Goal: Task Accomplishment & Management: Complete application form

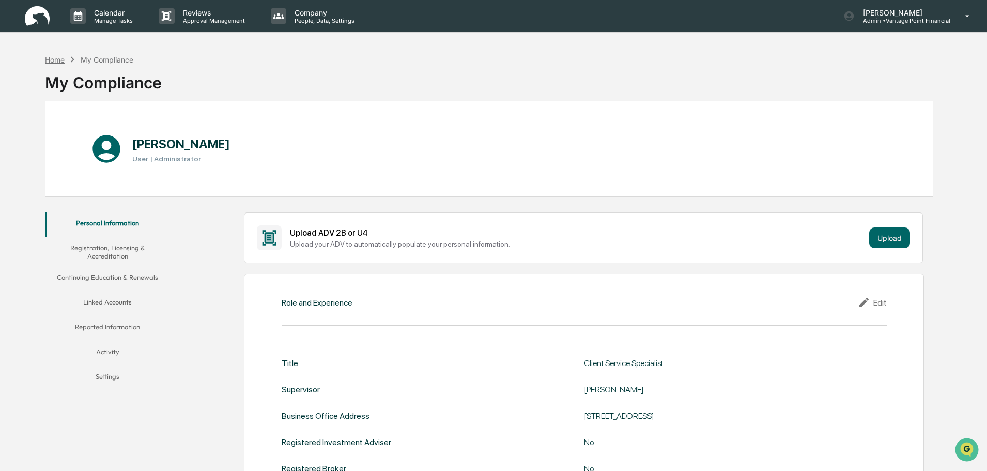
click at [64, 62] on div "Home" at bounding box center [55, 59] width 20 height 9
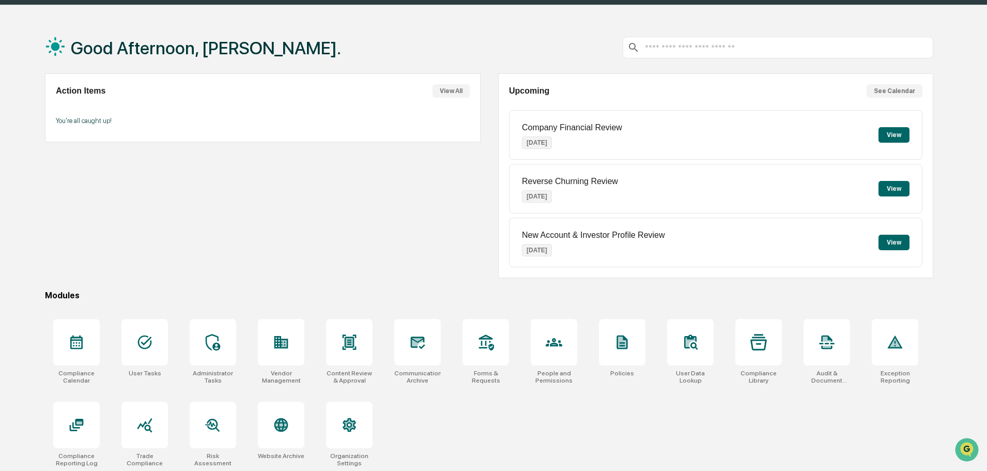
scroll to position [49, 0]
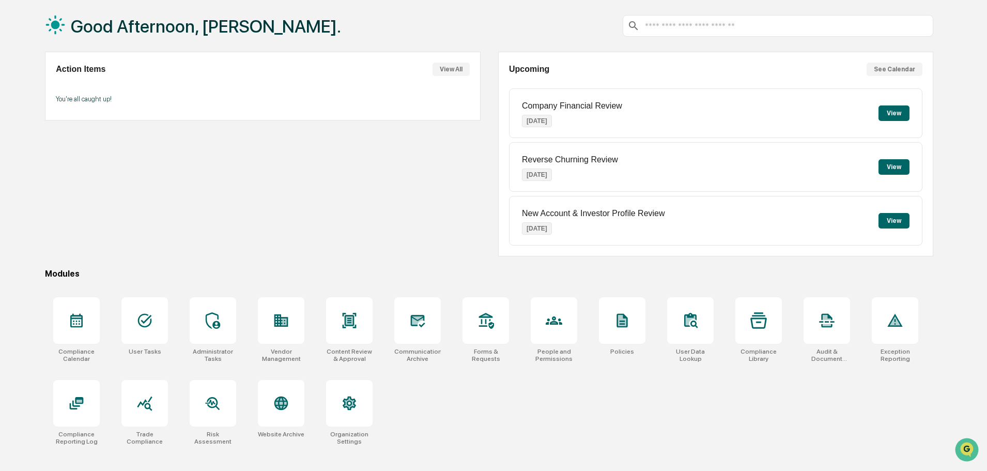
click at [373, 252] on div "Action Items View All You're all caught up!" at bounding box center [262, 154] width 435 height 205
click at [290, 325] on div at bounding box center [281, 320] width 47 height 47
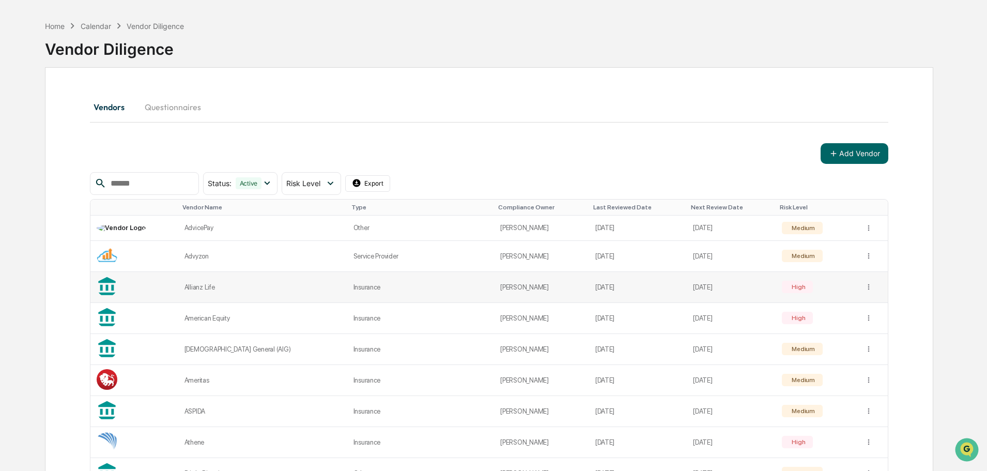
scroll to position [52, 0]
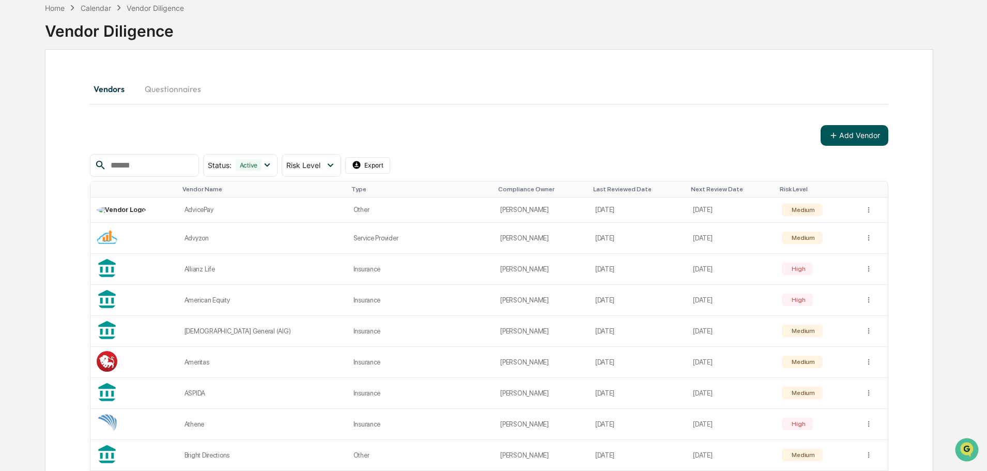
click at [835, 135] on icon at bounding box center [833, 135] width 9 height 9
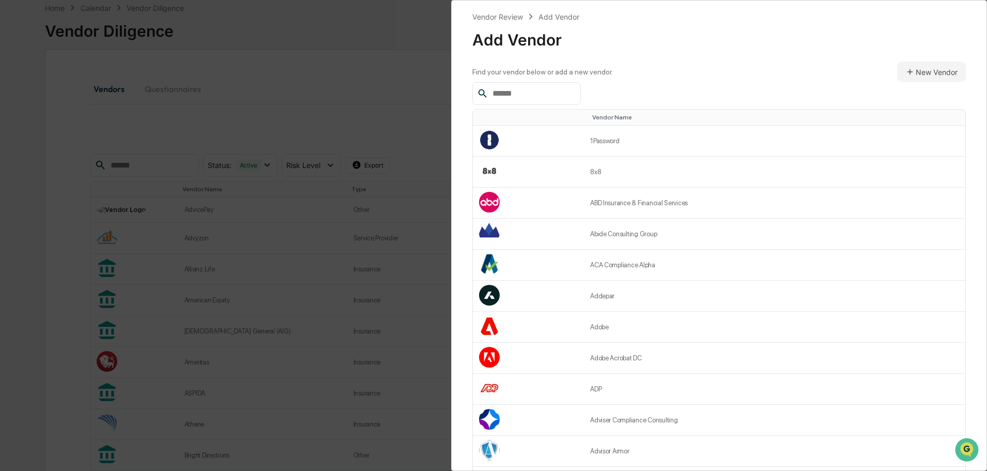
click at [519, 93] on input "text" at bounding box center [532, 93] width 88 height 13
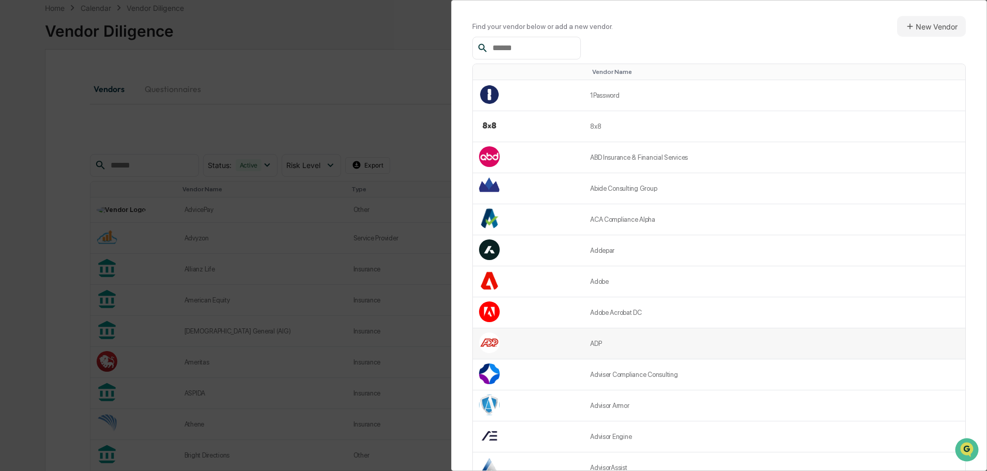
scroll to position [0, 0]
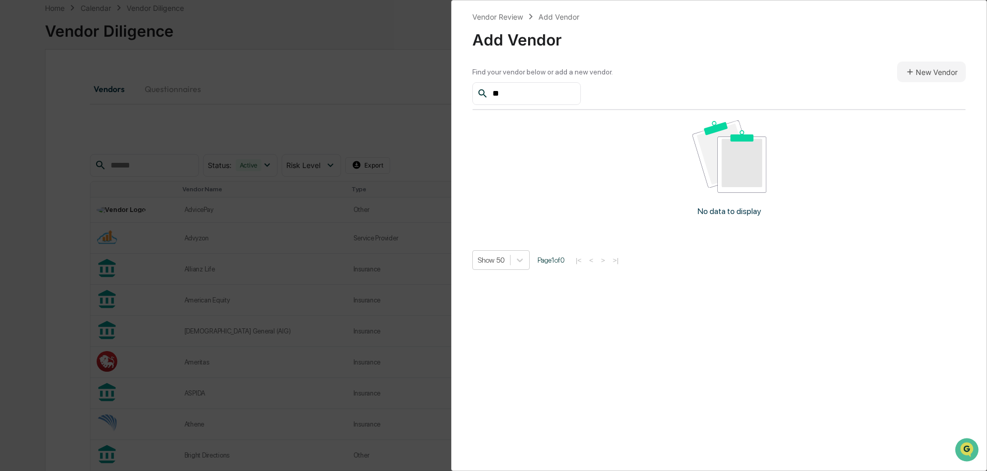
type input "*"
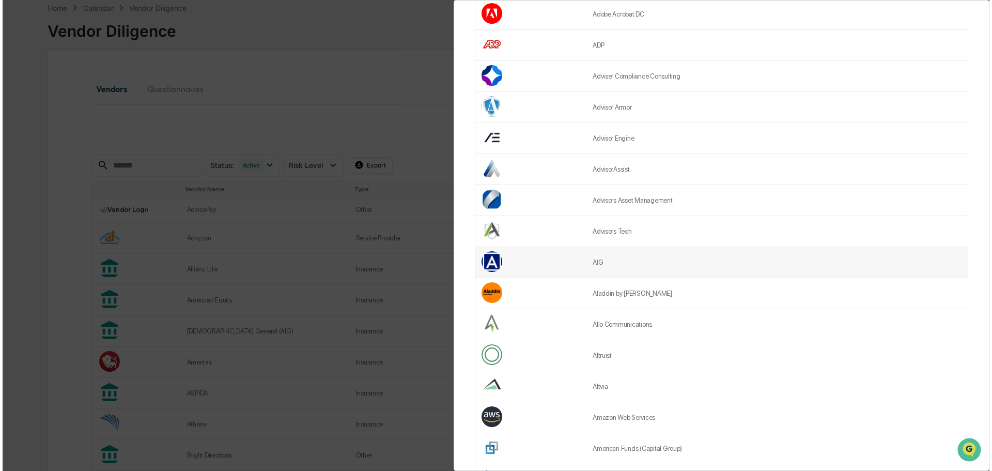
scroll to position [362, 0]
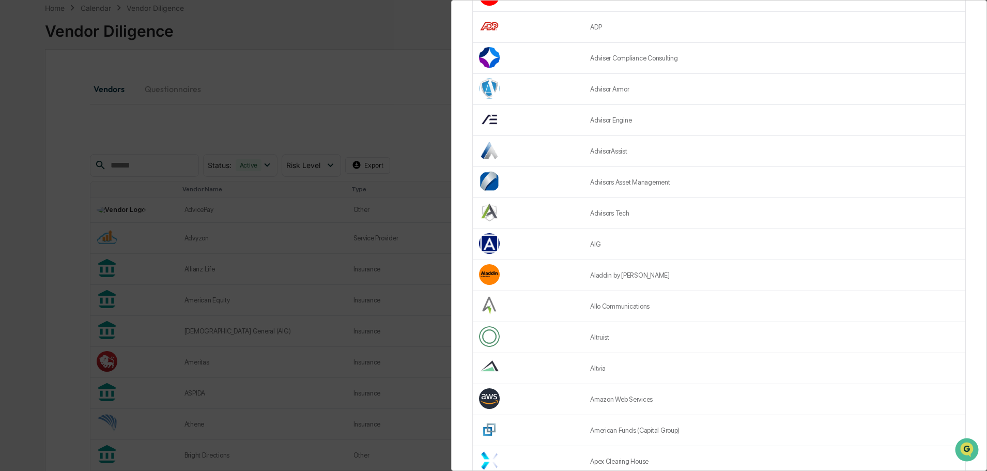
click at [19, 233] on div "Vendor Review Add Vendor Add Vendor Find your vendor below or add a new vendor.…" at bounding box center [493, 235] width 987 height 471
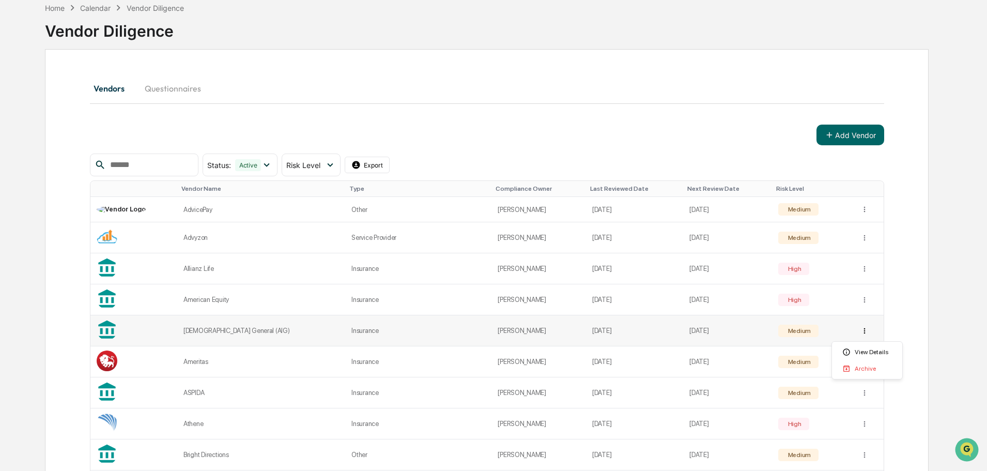
click at [865, 333] on html "Calendar Manage Tasks Reviews Approval Management Company People, Data, Setting…" at bounding box center [493, 183] width 987 height 471
click at [860, 372] on div "Archive" at bounding box center [867, 368] width 66 height 17
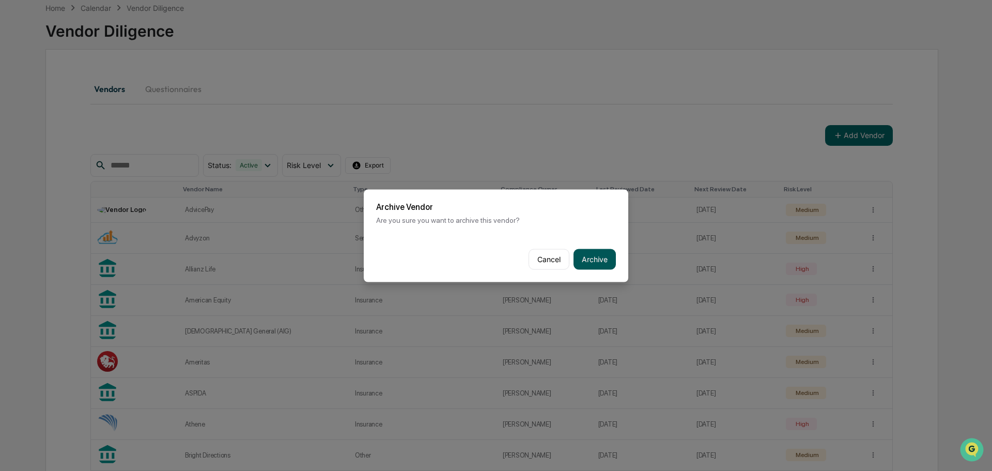
click at [586, 249] on button "Archive" at bounding box center [595, 259] width 42 height 21
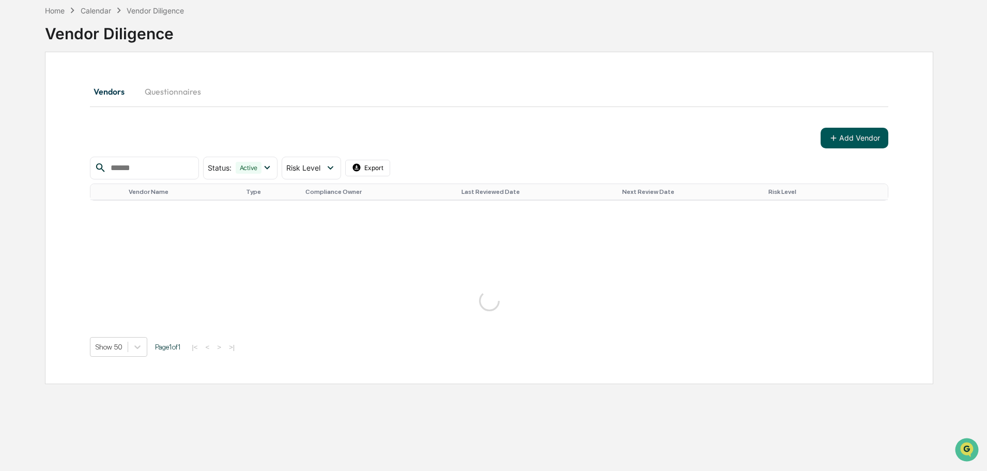
click at [903, 116] on div "Vendors Questionnaires Add Vendor Status : Active Select/Deselect All Active Ar…" at bounding box center [489, 218] width 889 height 332
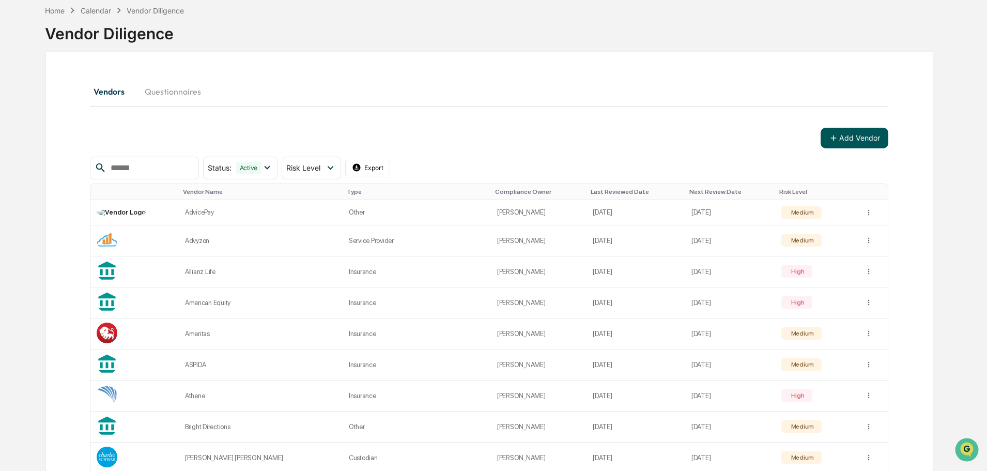
scroll to position [52, 0]
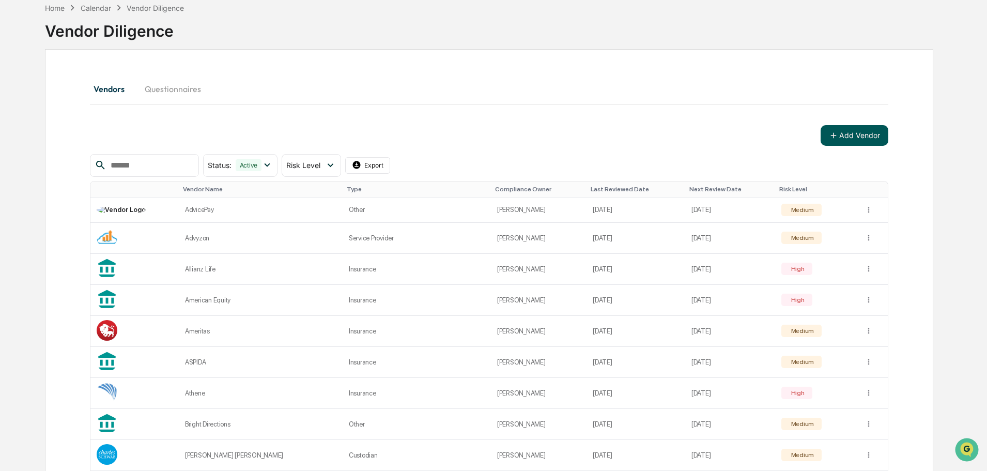
click at [874, 128] on button "Add Vendor" at bounding box center [855, 135] width 68 height 21
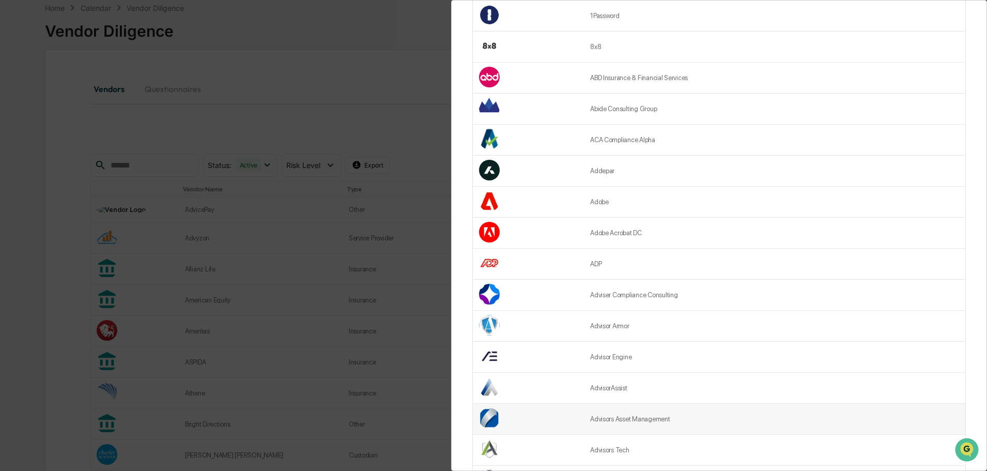
scroll to position [155, 0]
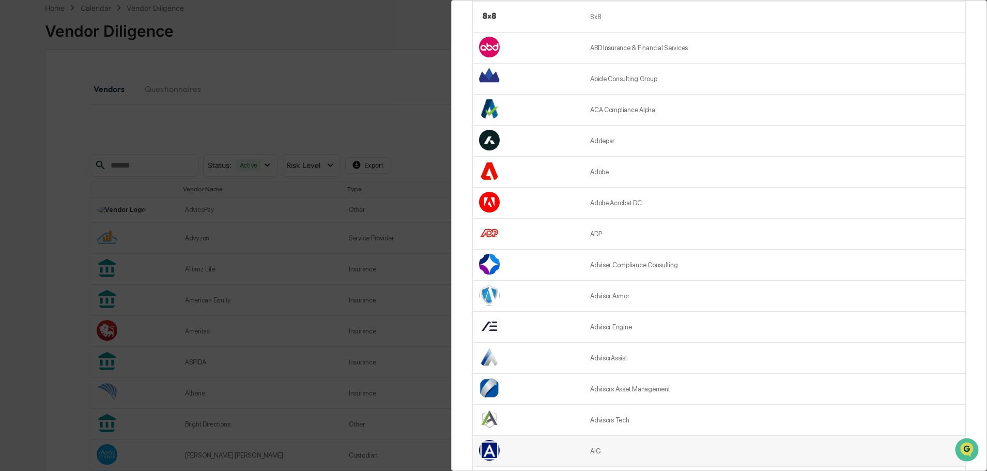
click at [610, 452] on td "AIG" at bounding box center [774, 451] width 381 height 31
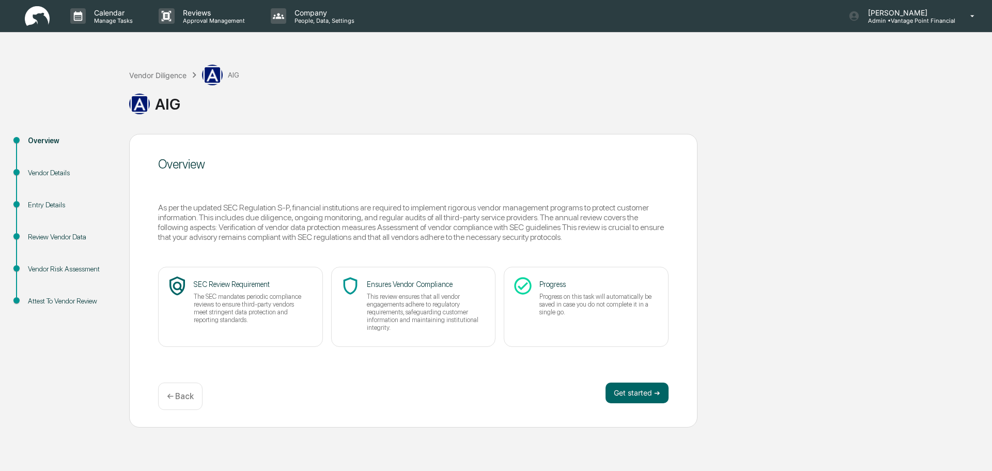
click at [661, 403] on div "Get started ➔ ← Back" at bounding box center [413, 395] width 511 height 27
click at [654, 394] on button "Get started ➔" at bounding box center [637, 392] width 63 height 21
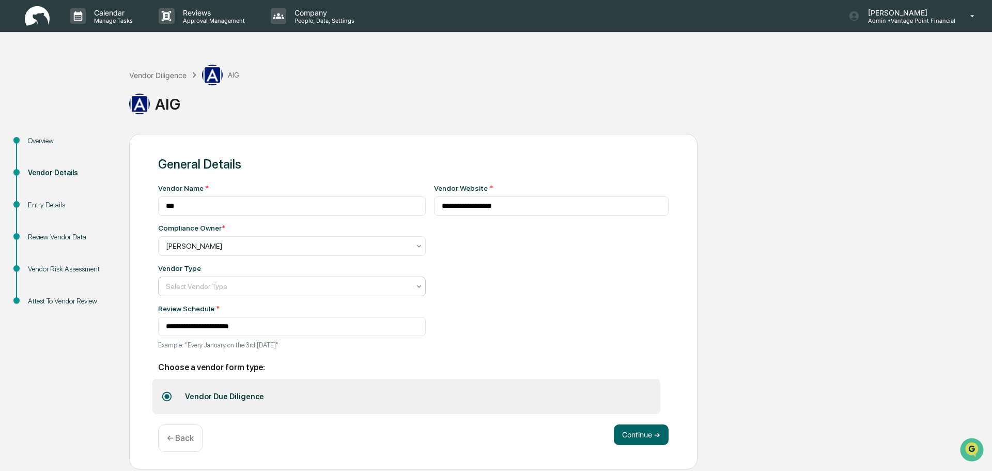
click at [292, 251] on div at bounding box center [288, 246] width 244 height 10
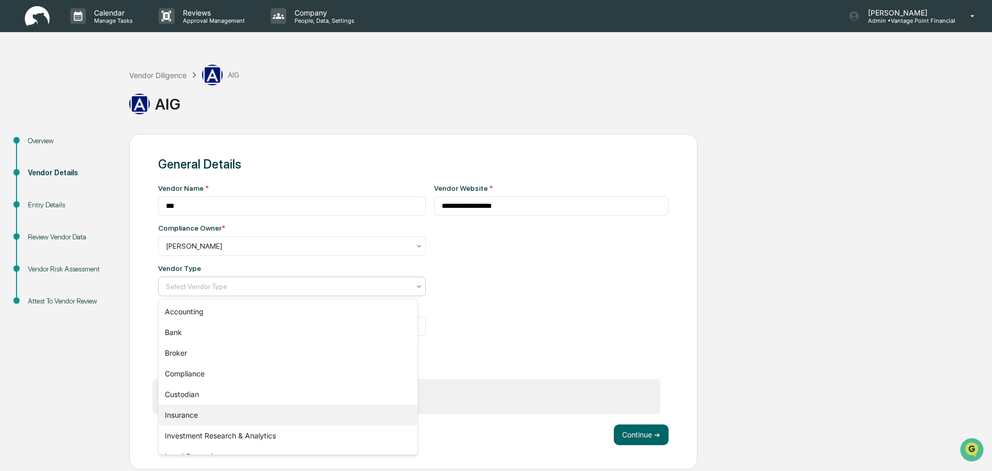
click at [181, 414] on div "Insurance" at bounding box center [288, 415] width 259 height 21
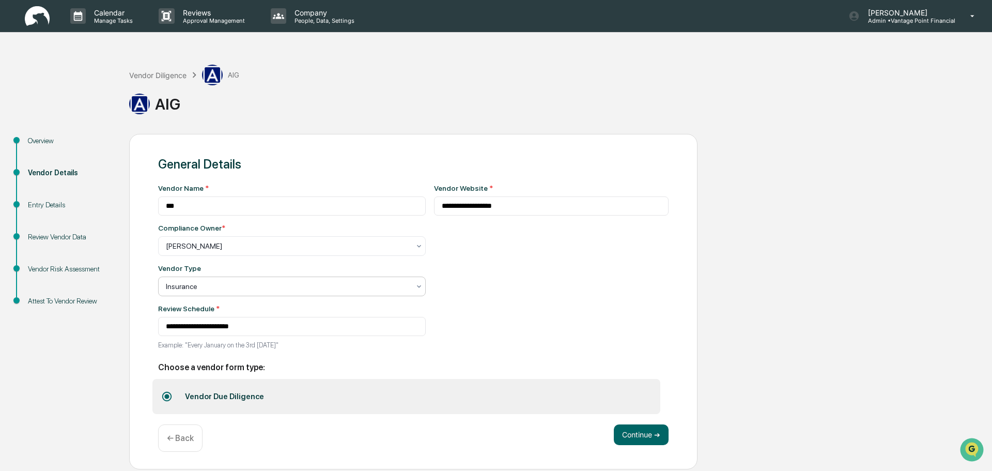
click at [648, 447] on div "Continue ➔ ← Back" at bounding box center [413, 437] width 511 height 27
click at [646, 437] on button "Continue ➔" at bounding box center [641, 434] width 55 height 21
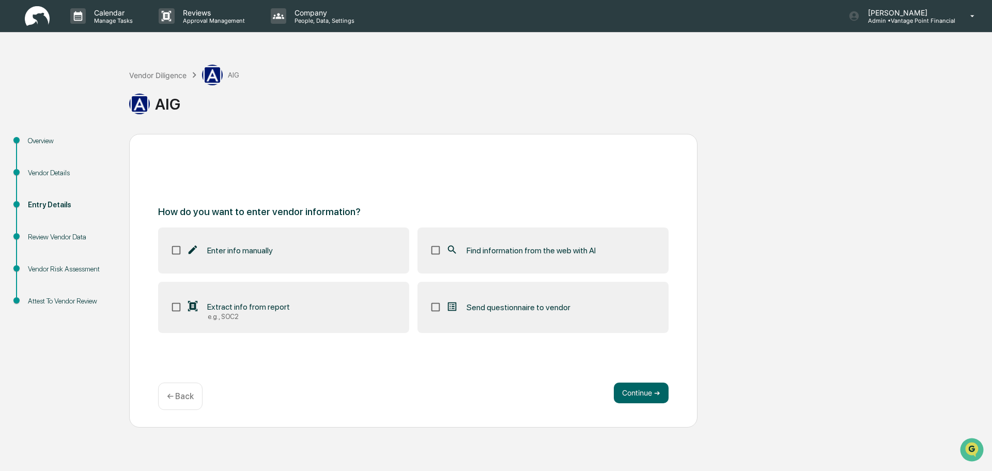
click at [270, 256] on div "Enter info manually" at bounding box center [230, 250] width 86 height 12
drag, startPoint x: 473, startPoint y: 258, endPoint x: 563, endPoint y: 342, distance: 122.9
click at [473, 258] on label "Find information from the web with AI" at bounding box center [543, 249] width 251 height 45
drag, startPoint x: 643, startPoint y: 379, endPoint x: 644, endPoint y: 387, distance: 7.8
click at [643, 379] on div "How do you want to enter vendor information? Enter info manually Find informati…" at bounding box center [413, 281] width 569 height 294
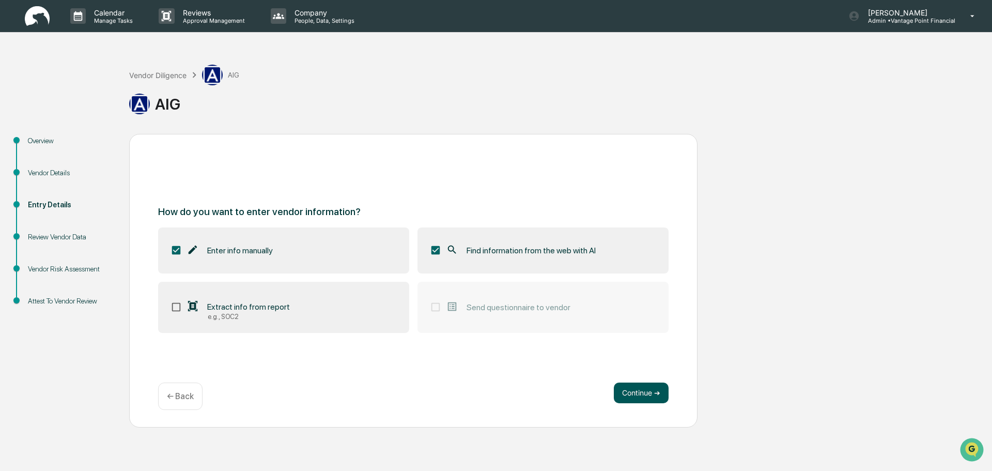
click at [645, 389] on button "Continue ➔" at bounding box center [641, 392] width 55 height 21
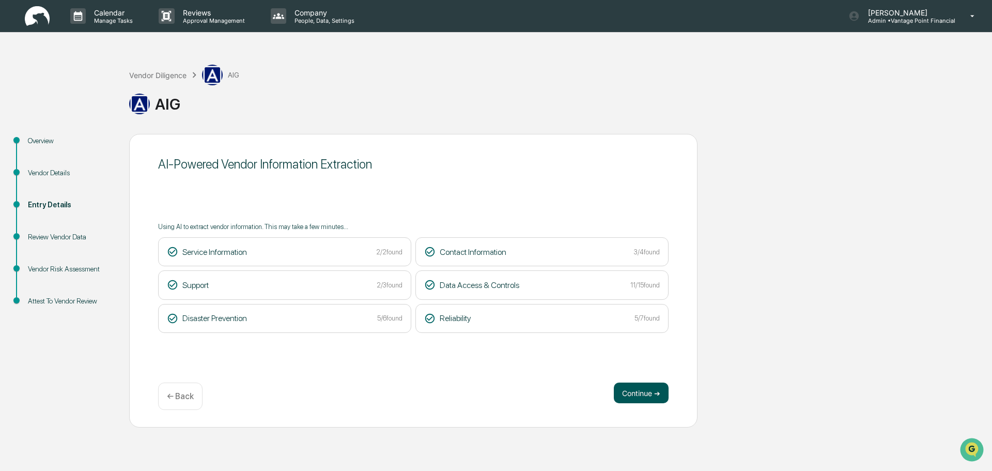
click at [647, 396] on button "Continue ➔" at bounding box center [641, 392] width 55 height 21
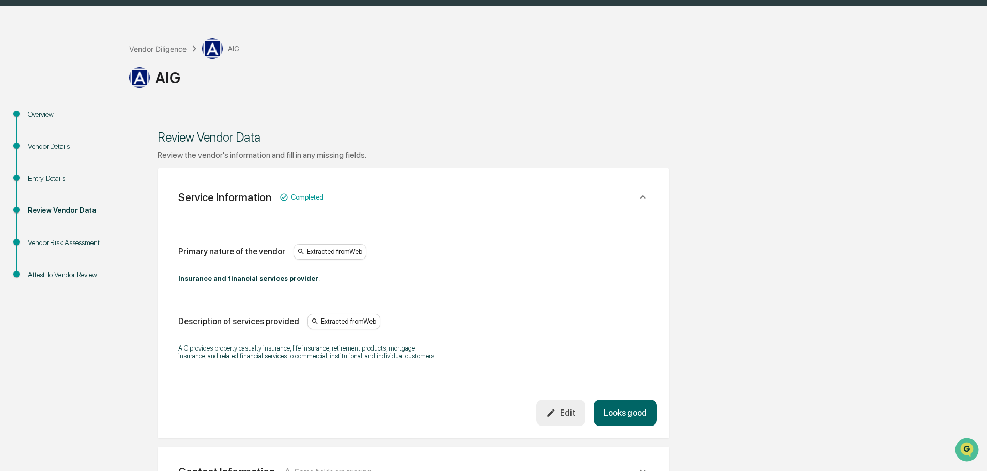
scroll to position [52, 0]
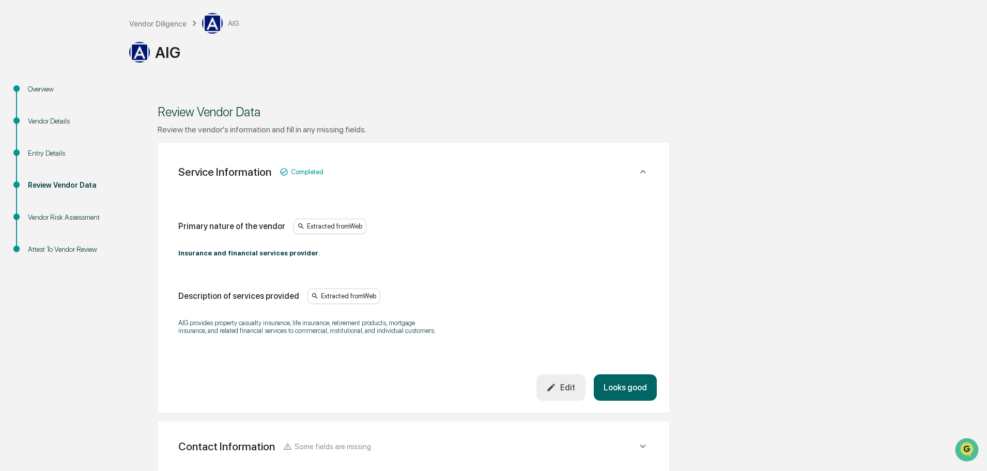
click at [621, 385] on button "Looks good" at bounding box center [625, 387] width 63 height 26
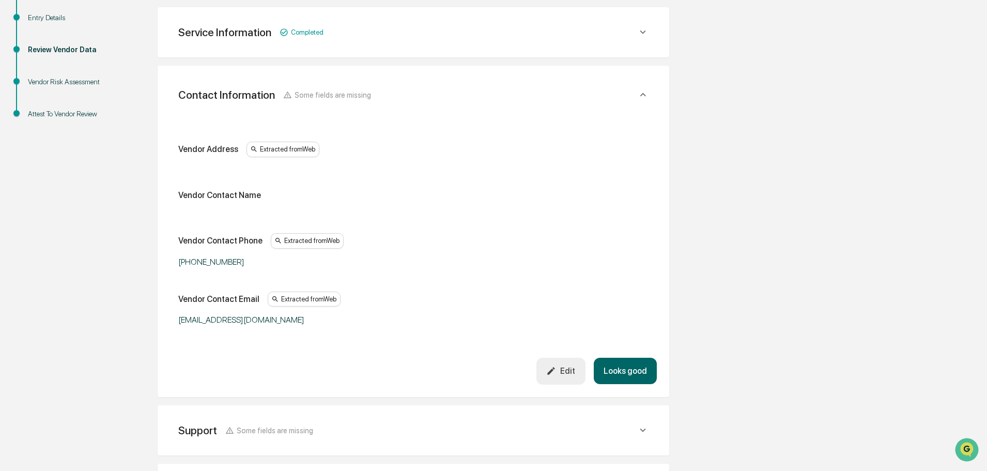
scroll to position [194, 0]
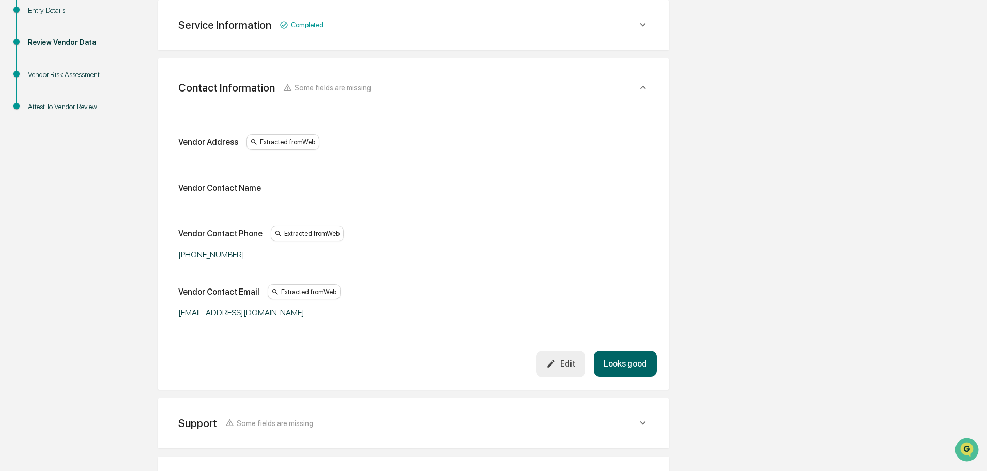
click at [571, 369] on div "Edit" at bounding box center [560, 364] width 29 height 10
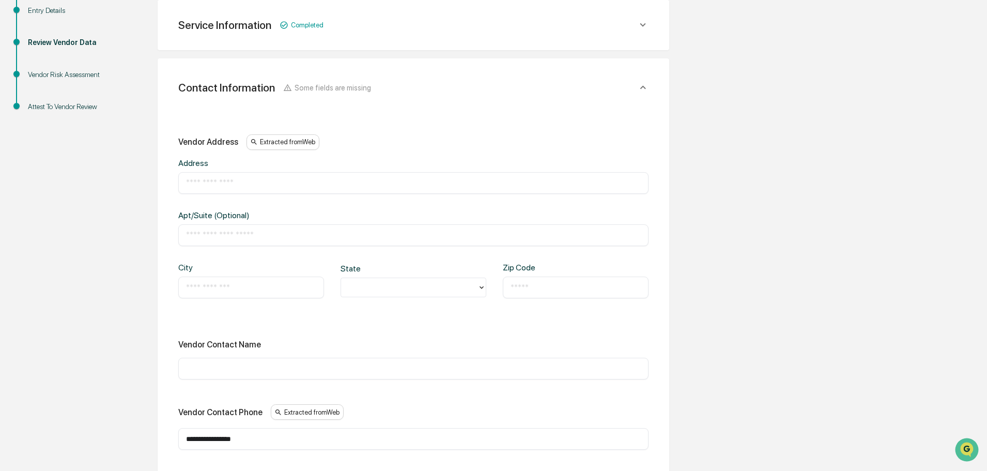
click at [273, 182] on input "text" at bounding box center [413, 183] width 455 height 10
click at [289, 189] on div "**********" at bounding box center [413, 183] width 470 height 22
click at [288, 183] on input "**********" at bounding box center [413, 183] width 455 height 10
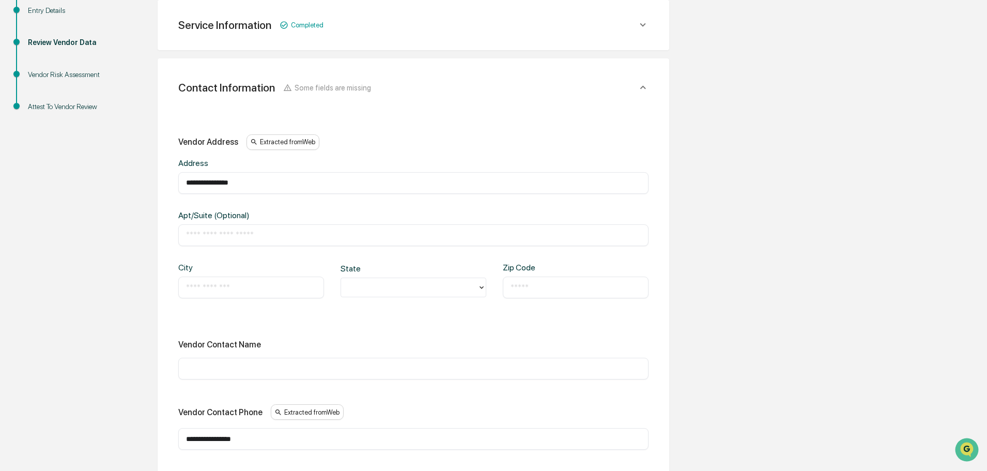
paste input "**********"
type input "**********"
click at [222, 281] on div "​" at bounding box center [251, 288] width 146 height 22
click at [222, 284] on div "​" at bounding box center [251, 288] width 146 height 22
click at [228, 287] on input "text" at bounding box center [251, 287] width 130 height 10
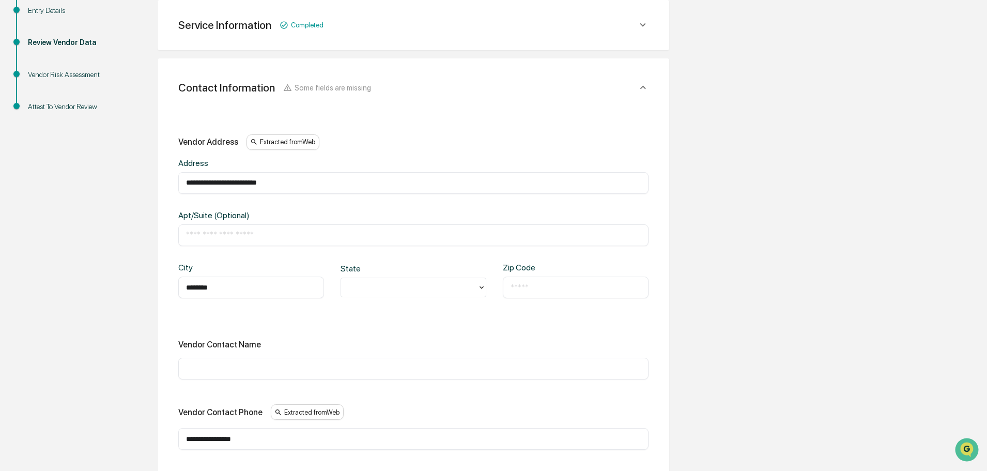
type input "********"
type input "**"
paste input "**********"
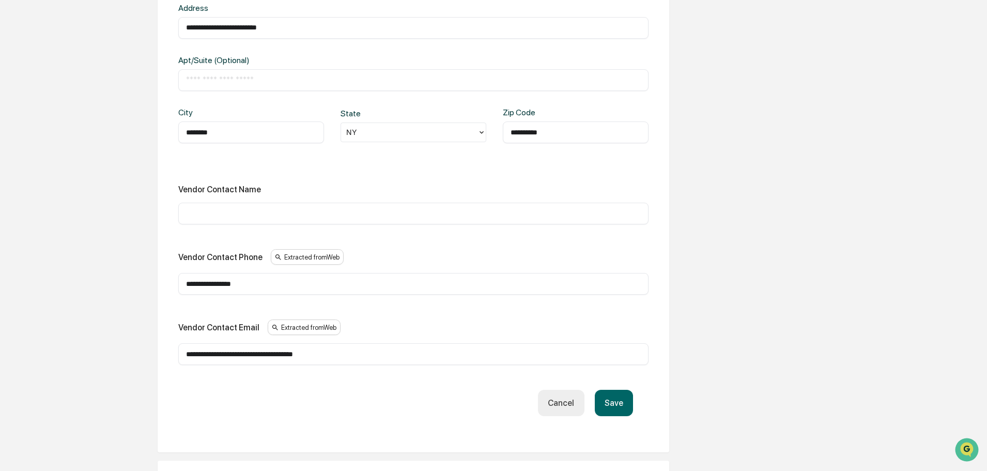
type input "**********"
click at [621, 410] on button "Save" at bounding box center [614, 403] width 38 height 26
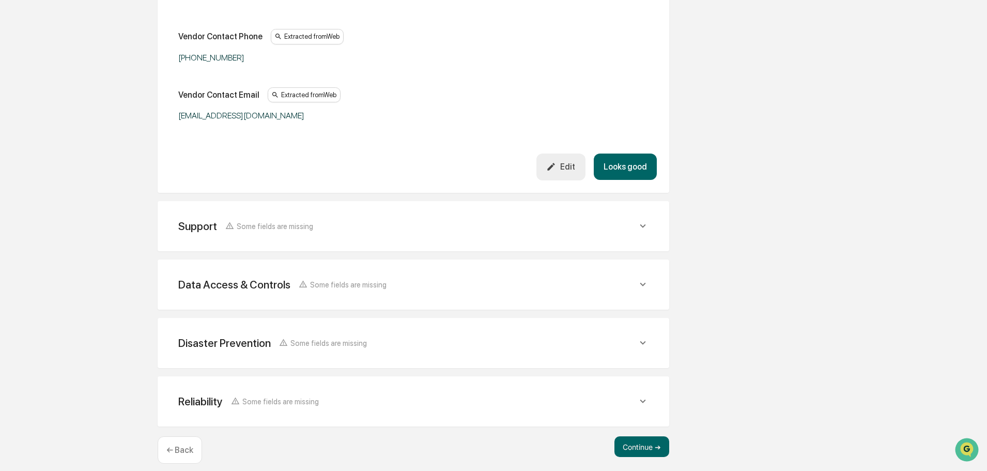
click at [627, 159] on button "Looks good" at bounding box center [625, 167] width 63 height 26
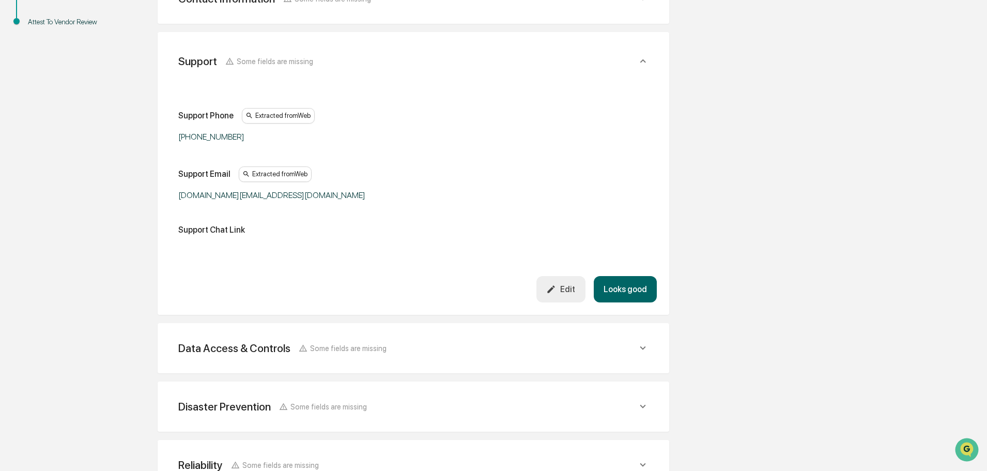
scroll to position [253, 0]
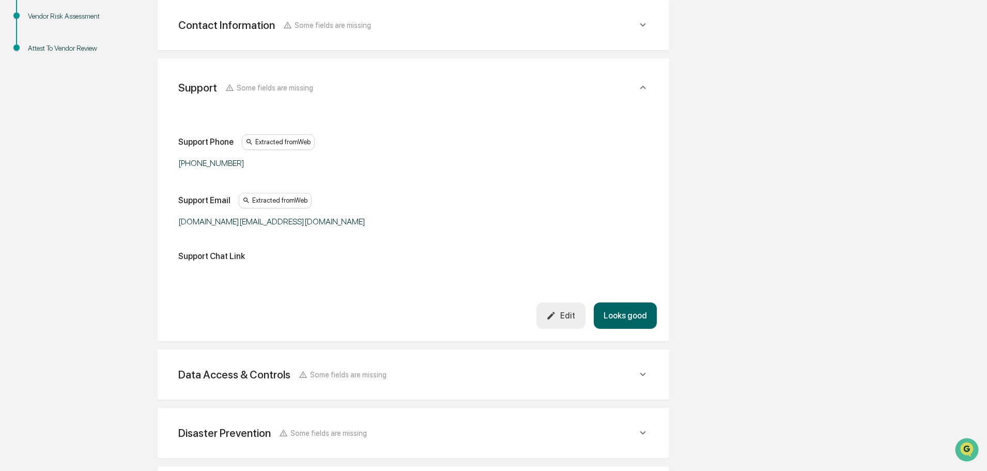
click at [638, 309] on button "Looks good" at bounding box center [625, 315] width 63 height 26
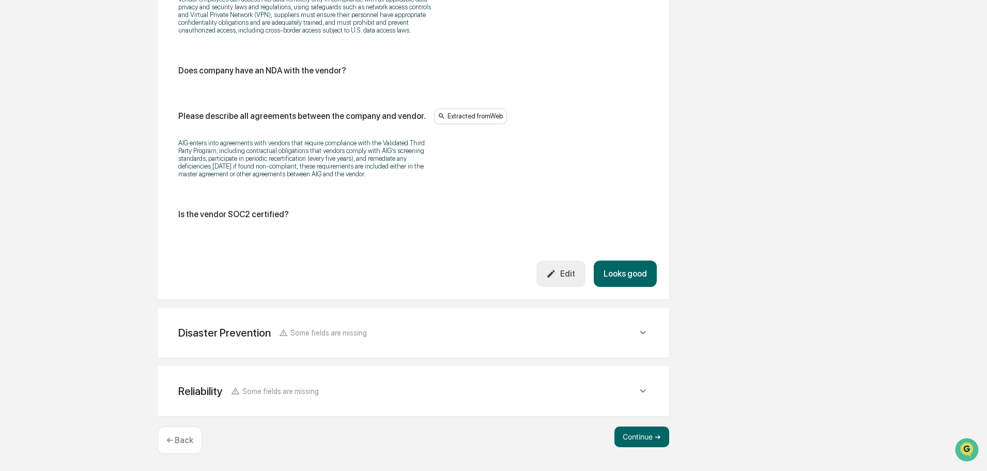
click at [626, 263] on button "Looks good" at bounding box center [625, 274] width 63 height 26
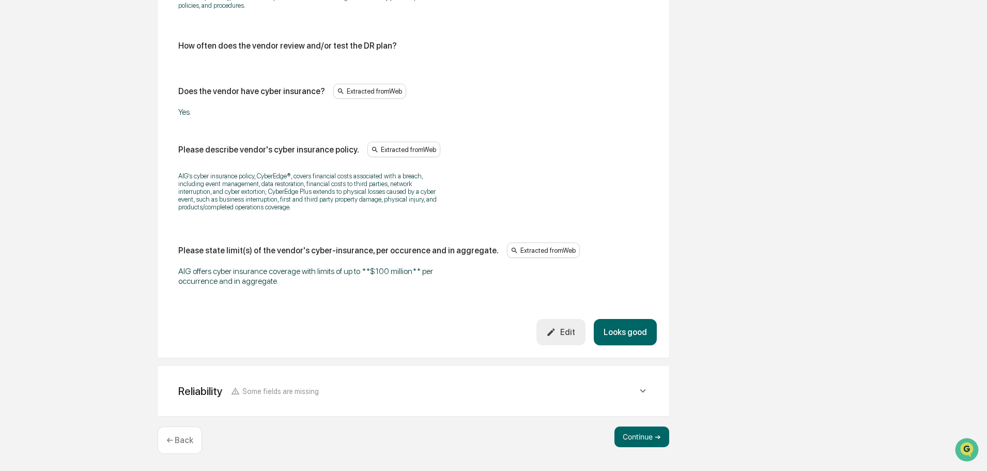
click at [634, 344] on button "Looks good" at bounding box center [625, 332] width 63 height 26
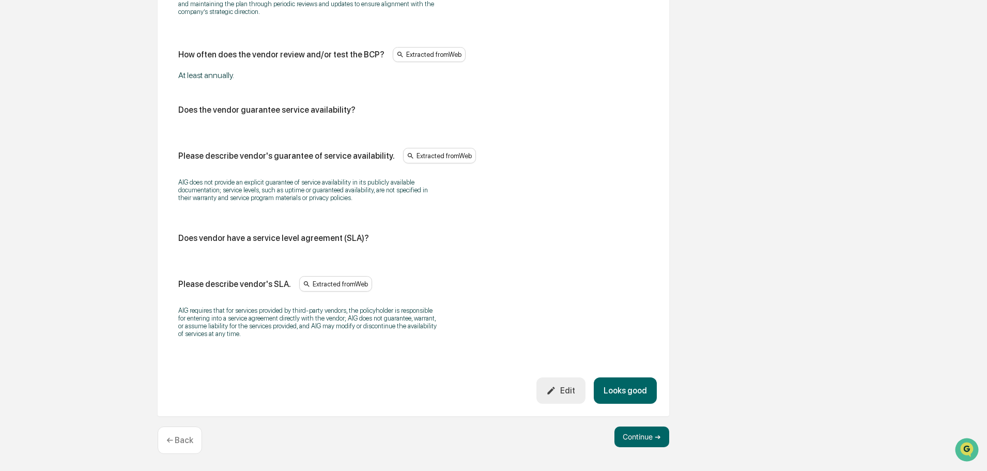
click at [633, 389] on button "Looks good" at bounding box center [625, 390] width 63 height 26
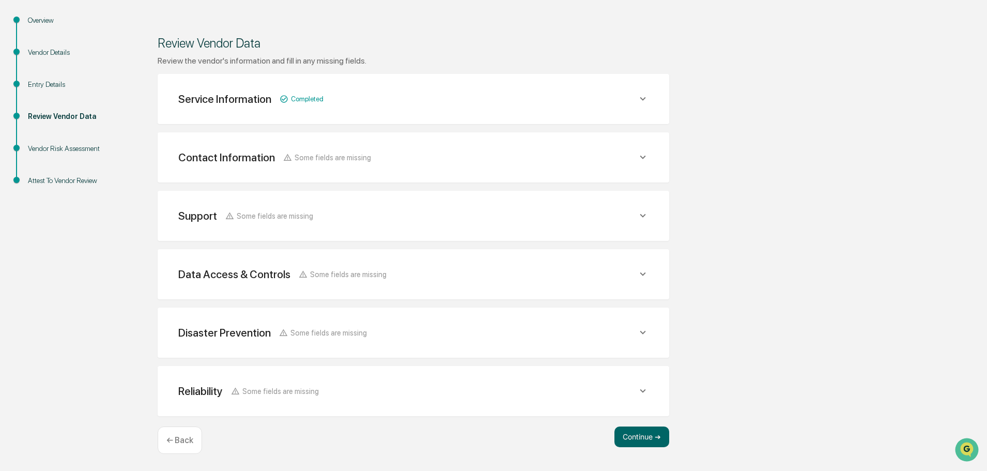
scroll to position [120, 0]
click at [646, 434] on button "Continue ➔" at bounding box center [642, 436] width 55 height 21
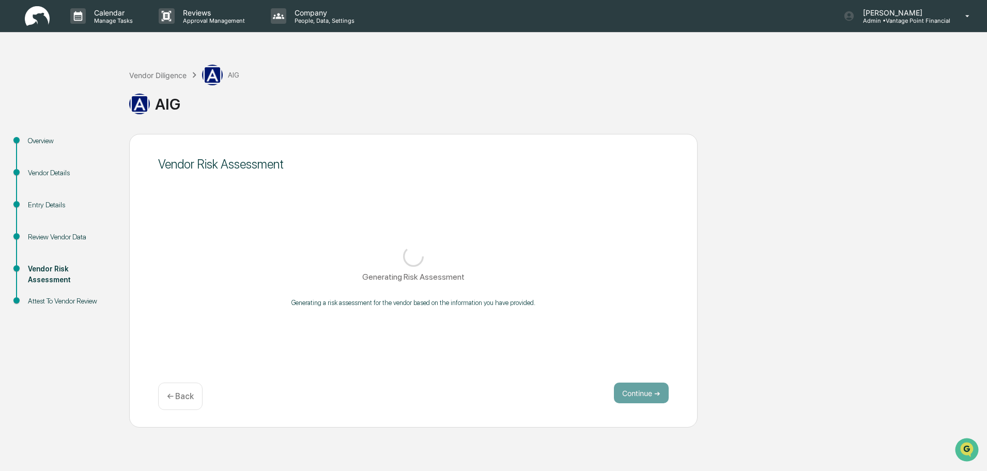
scroll to position [0, 0]
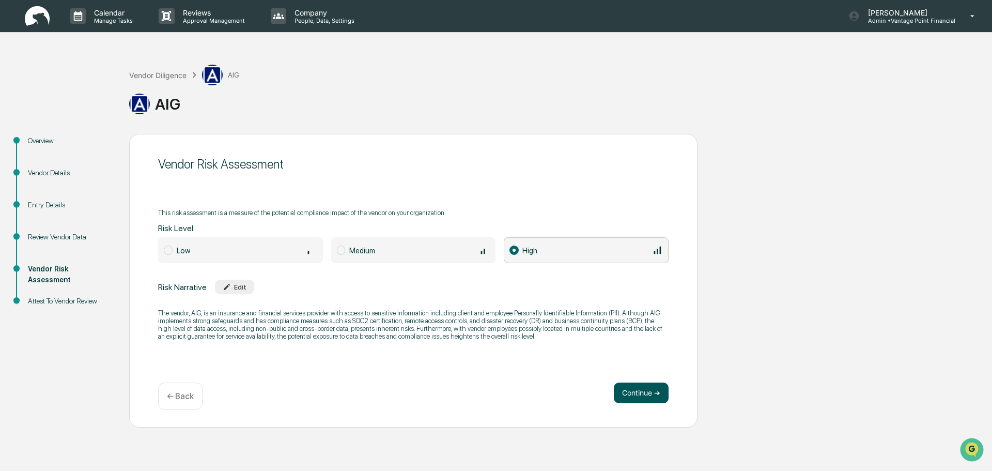
click at [647, 383] on button "Continue ➔" at bounding box center [641, 392] width 55 height 21
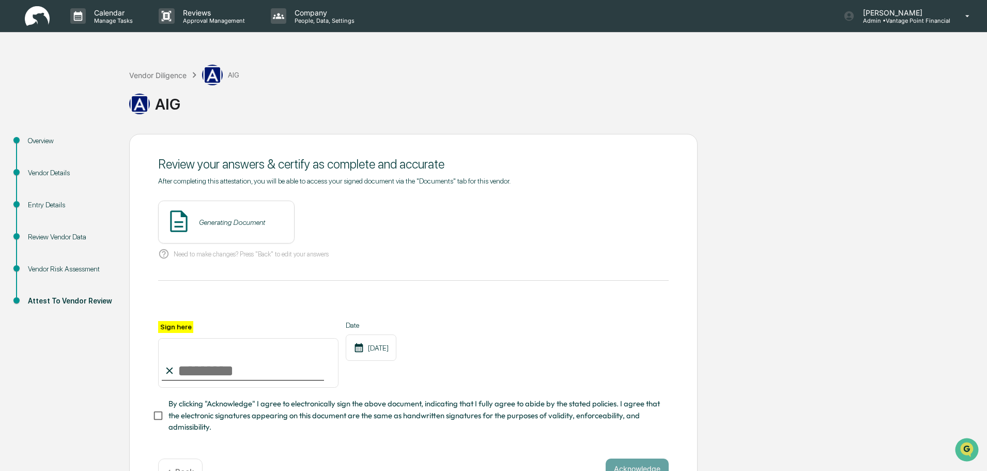
click at [261, 229] on div "Generating Document" at bounding box center [226, 222] width 136 height 43
click at [331, 220] on button "View" at bounding box center [344, 222] width 27 height 17
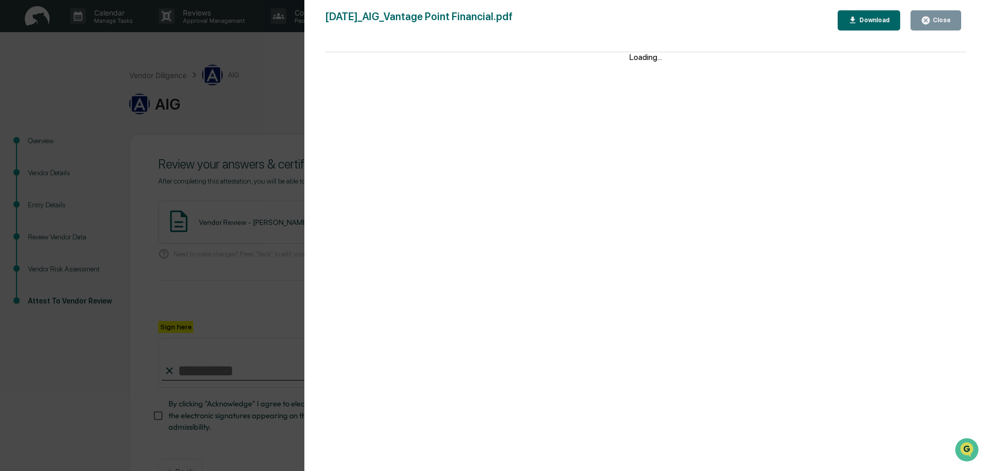
click at [927, 22] on icon "button" at bounding box center [926, 21] width 10 height 10
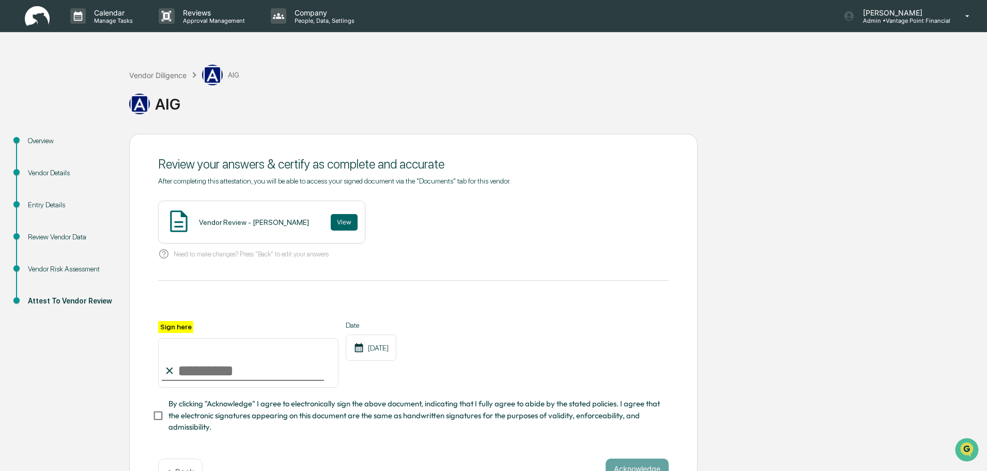
click at [228, 378] on input "Sign here" at bounding box center [248, 363] width 180 height 50
type input "**********"
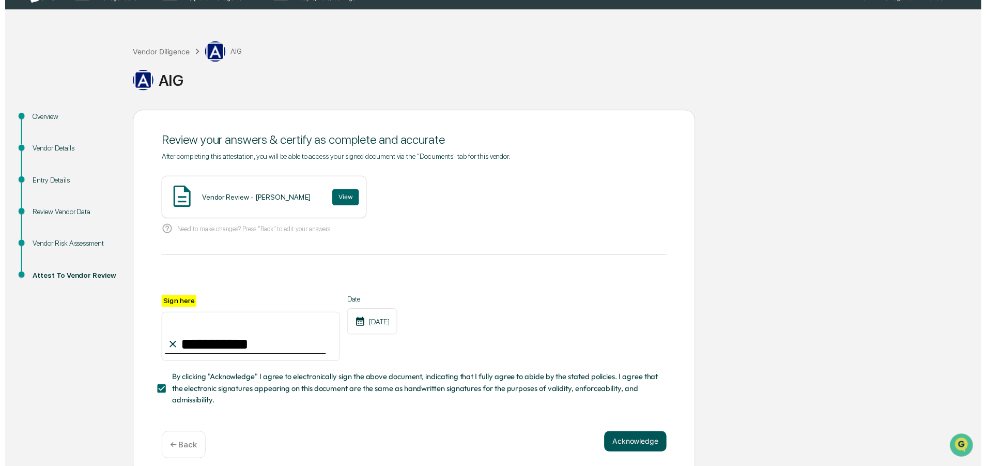
scroll to position [36, 0]
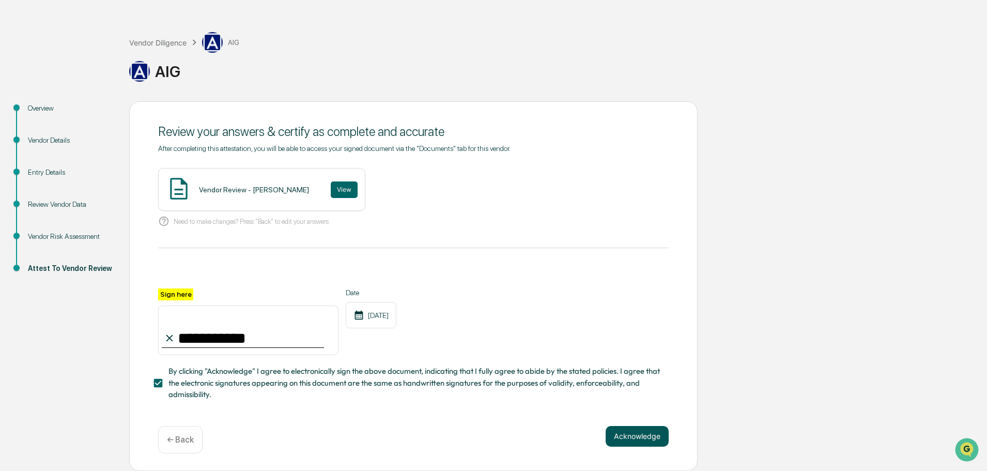
click at [647, 437] on button "Acknowledge" at bounding box center [637, 436] width 63 height 21
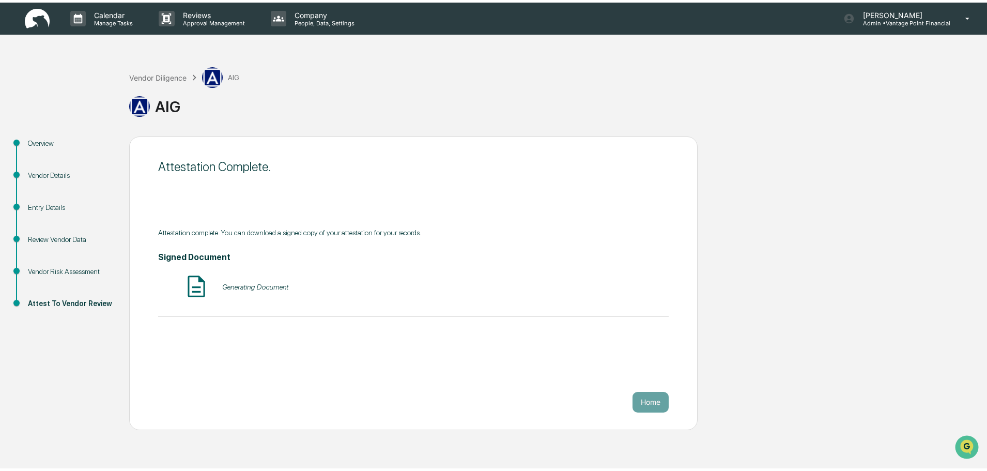
scroll to position [0, 0]
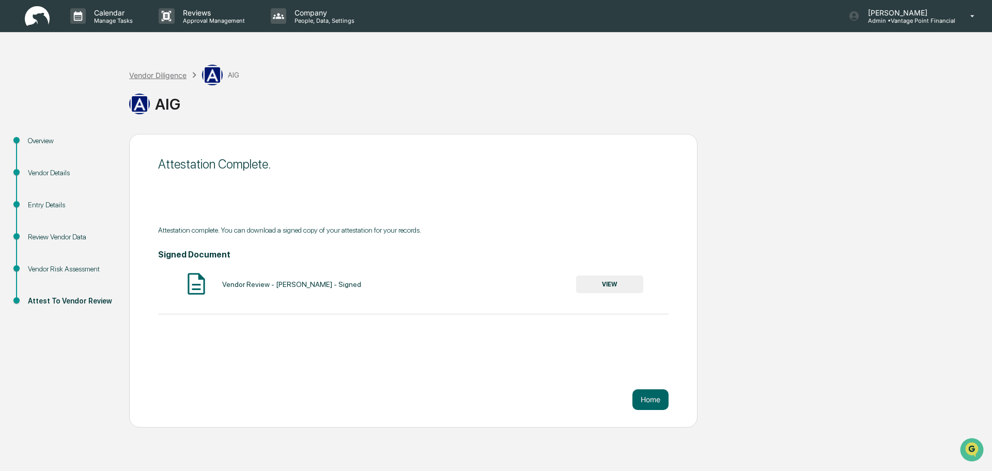
click at [160, 76] on div "Vendor Diligence" at bounding box center [157, 75] width 57 height 9
